Goal: Information Seeking & Learning: Learn about a topic

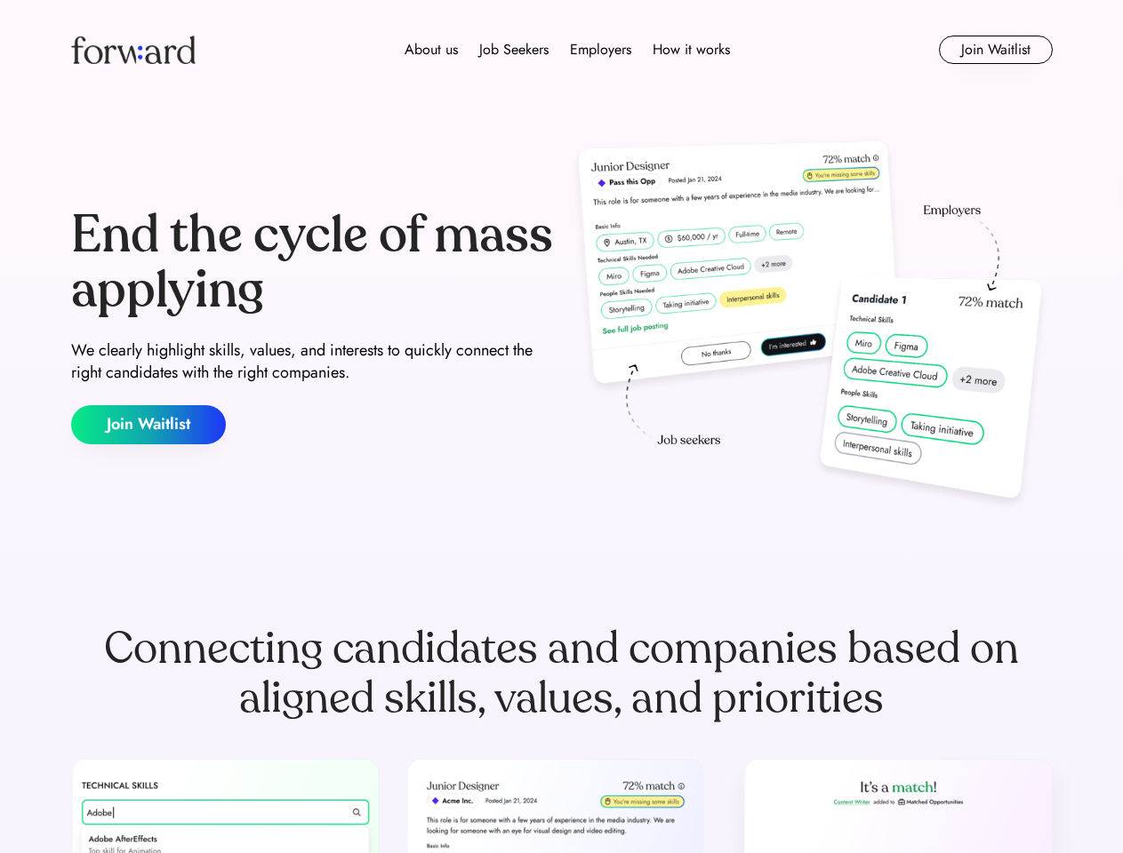
click at [561, 427] on div "End the cycle of mass applying We clearly highlight skills, values, and interes…" at bounding box center [562, 326] width 982 height 382
click at [562, 50] on div "About us Job Seekers Employers How it works" at bounding box center [567, 49] width 701 height 21
click at [133, 50] on img at bounding box center [133, 50] width 124 height 28
click at [567, 50] on div "About us Job Seekers Employers How it works" at bounding box center [567, 49] width 701 height 21
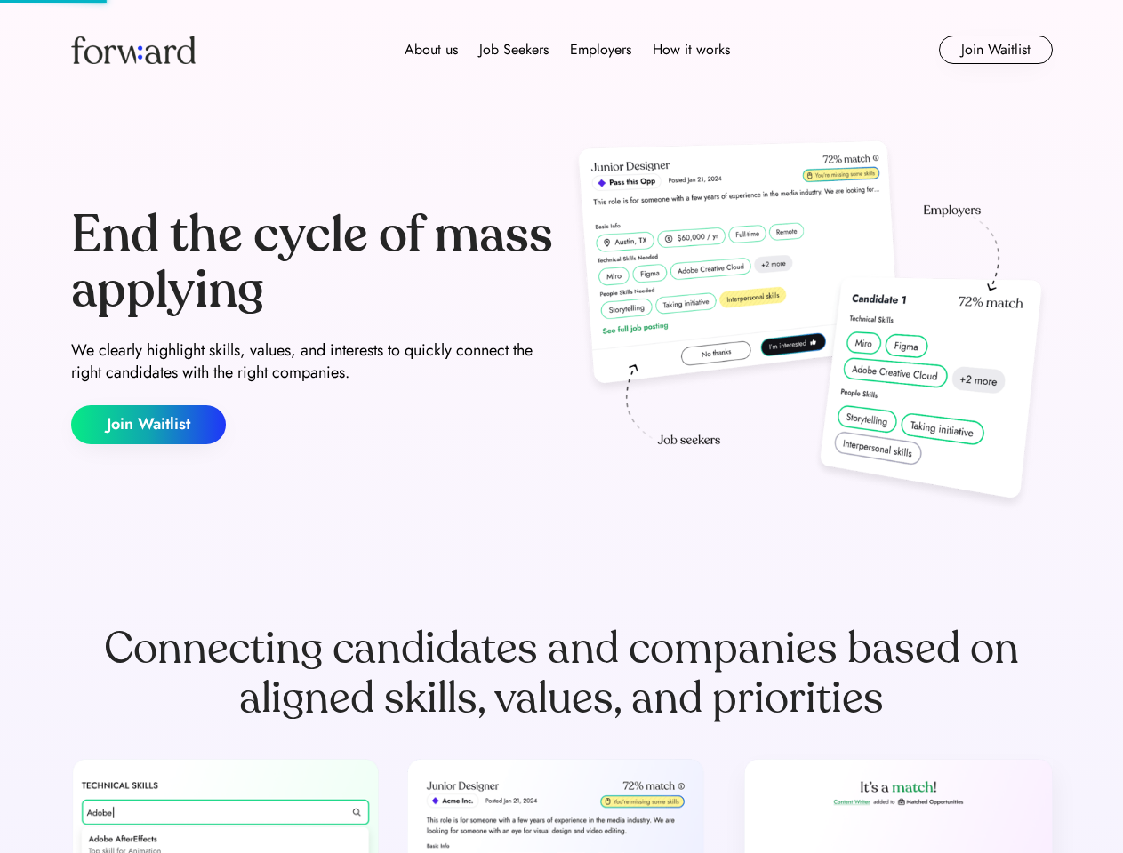
click at [431, 50] on div "About us" at bounding box center [431, 49] width 53 height 21
click at [514, 50] on div "Job Seekers" at bounding box center [513, 49] width 69 height 21
click at [600, 50] on div "Employers" at bounding box center [600, 49] width 61 height 21
click at [690, 50] on div "How it works" at bounding box center [691, 49] width 77 height 21
click at [995, 50] on button "Join Waitlist" at bounding box center [996, 50] width 114 height 28
